Goal: Information Seeking & Learning: Learn about a topic

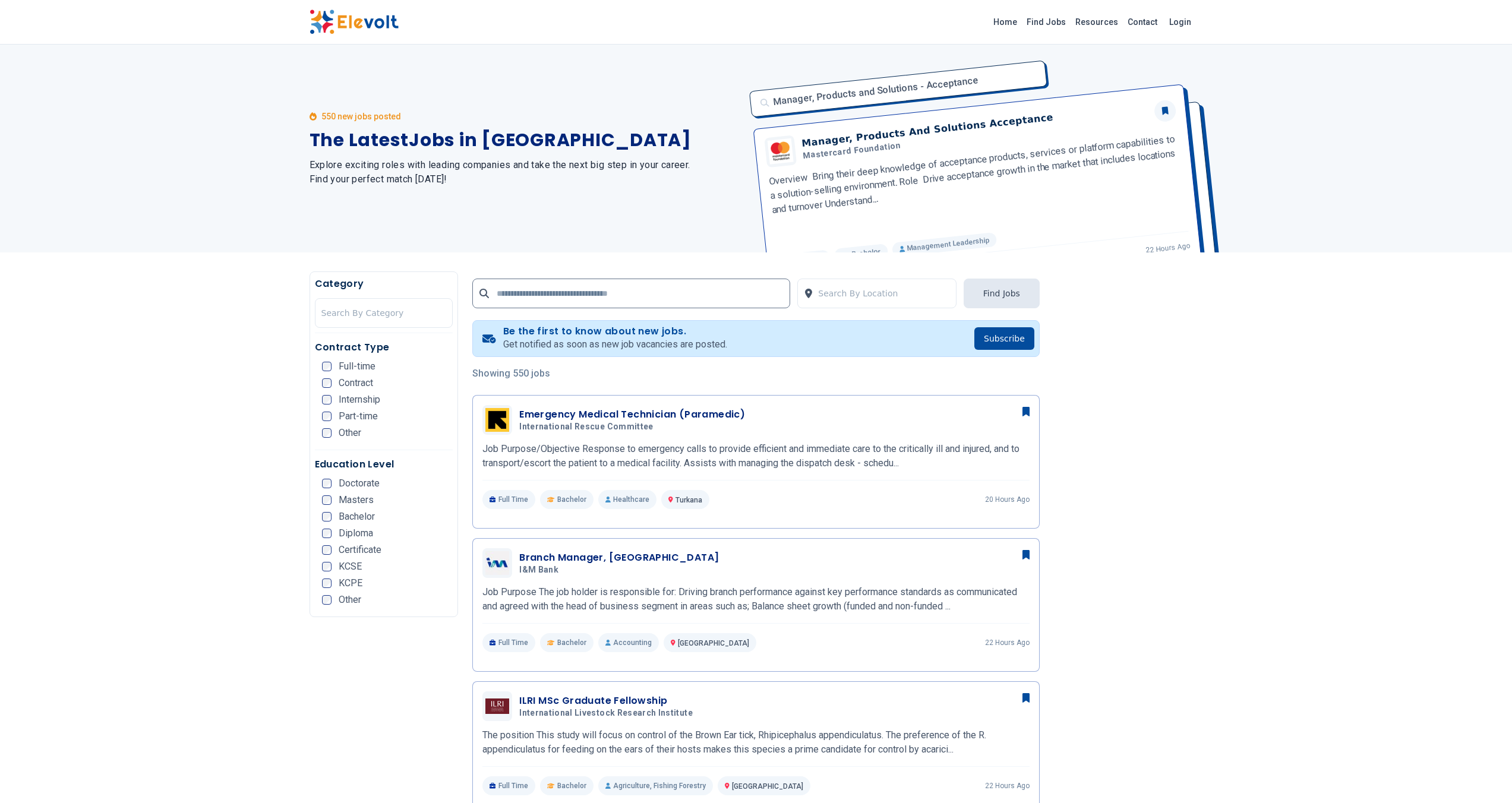
click at [177, 60] on div "550 new jobs posted The Latest Jobs in Kenya Explore exciting roles with leadin…" at bounding box center [756, 149] width 1512 height 208
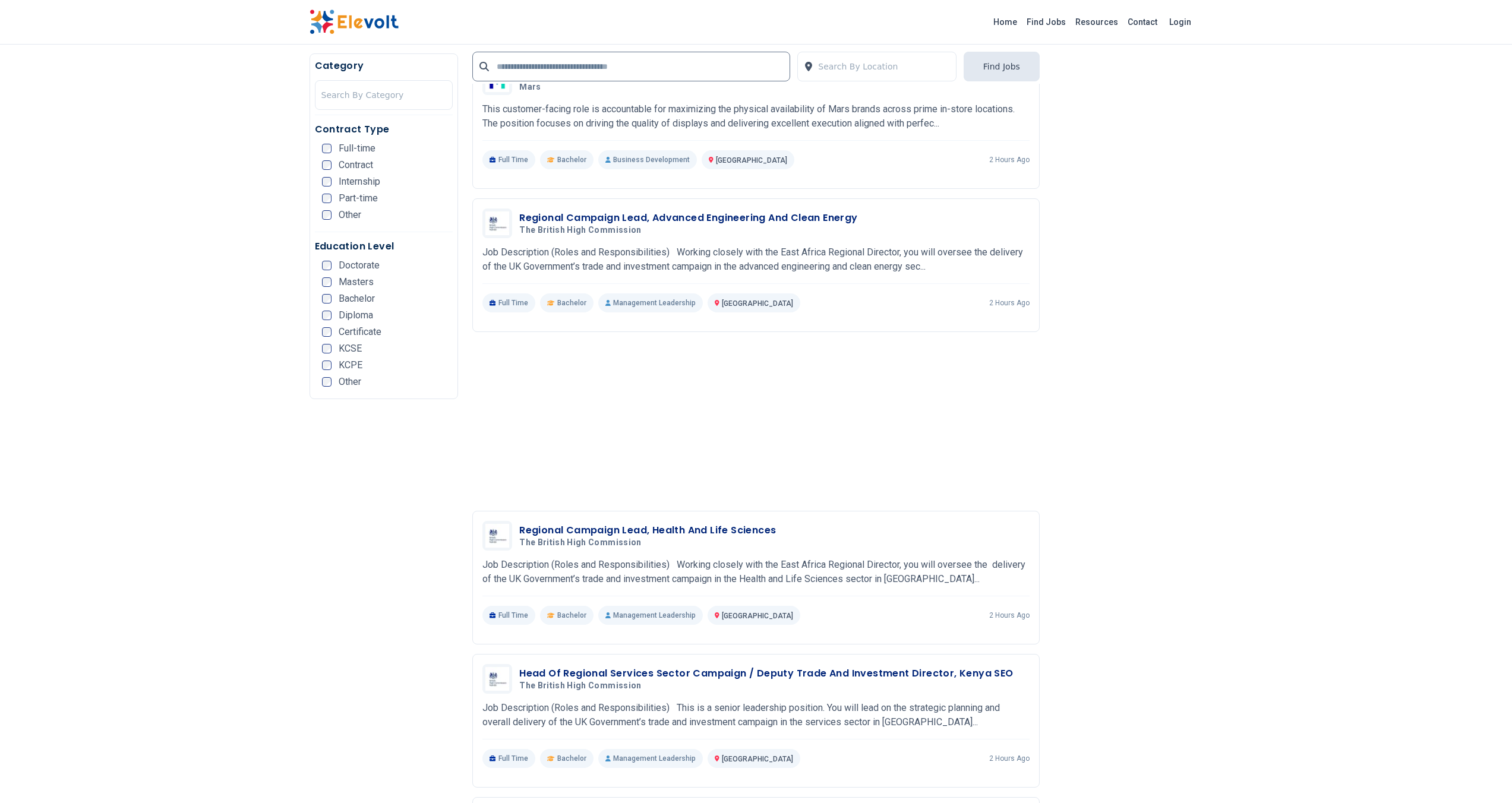
scroll to position [1590, 0]
